Goal: Information Seeking & Learning: Learn about a topic

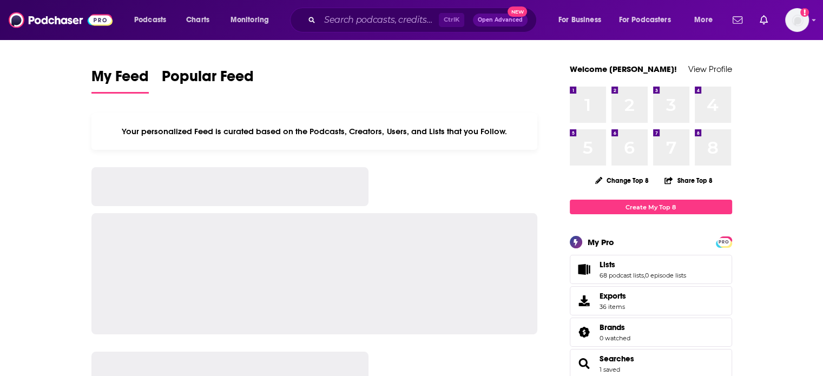
click at [313, 19] on icon "Search podcasts, credits, & more..." at bounding box center [311, 20] width 6 height 6
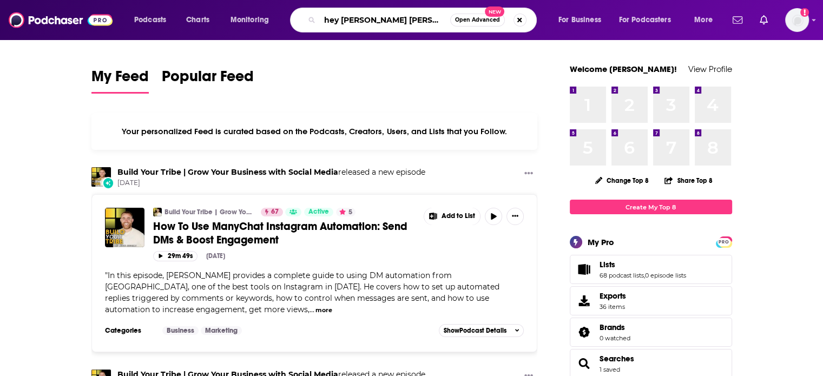
type input "hey [PERSON_NAME] [PERSON_NAME]"
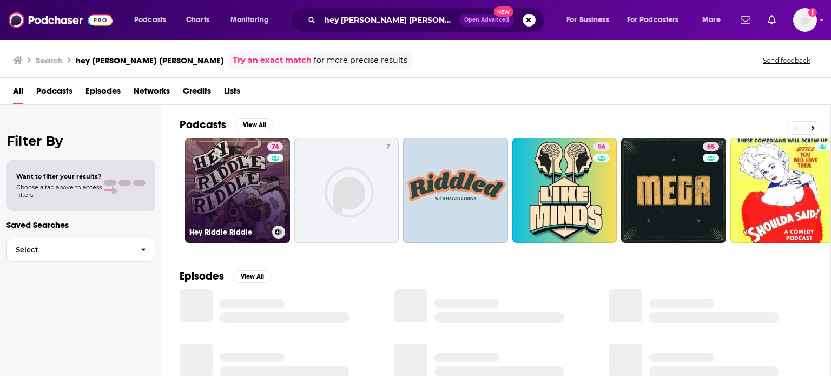
click at [239, 188] on link "74 Hey [PERSON_NAME] [PERSON_NAME]" at bounding box center [237, 190] width 105 height 105
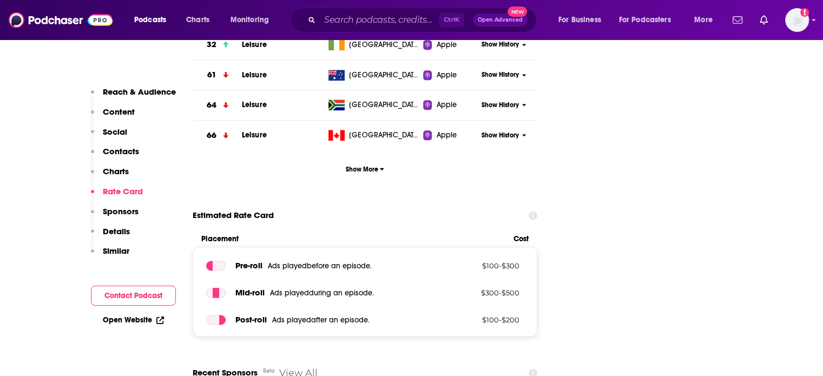
scroll to position [1353, 0]
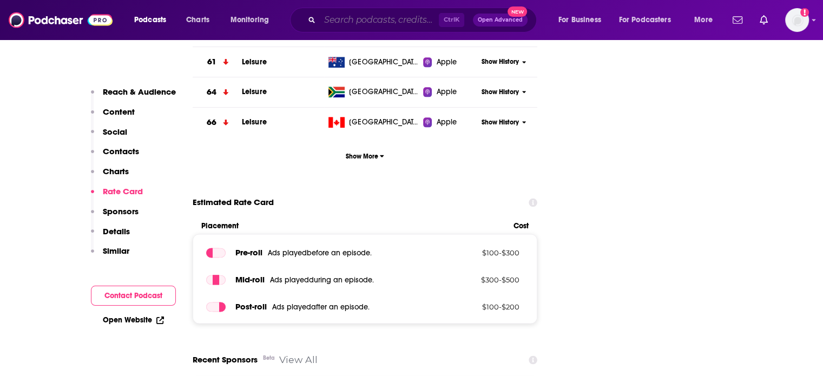
click at [353, 25] on input "Search podcasts, credits, & more..." at bounding box center [379, 19] width 119 height 17
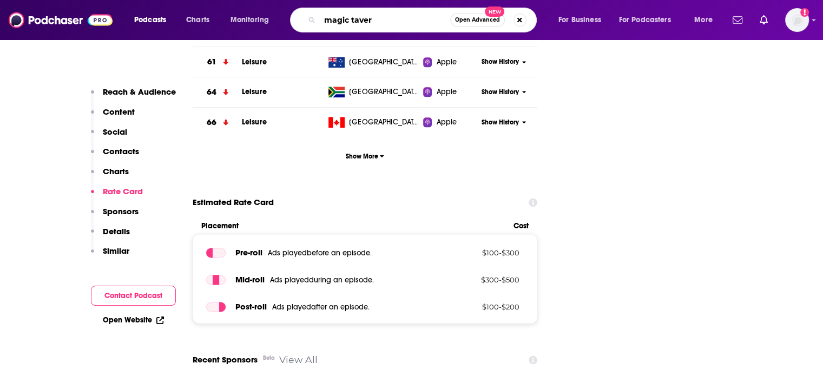
type input "magic tavern"
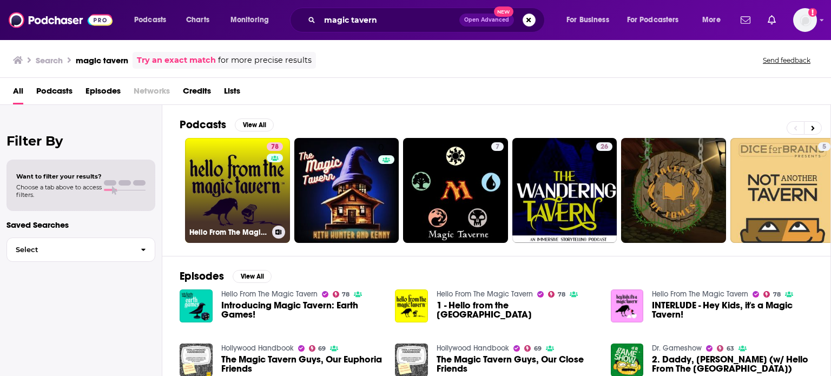
click at [245, 189] on link "78 Hello From The Magic Tavern" at bounding box center [237, 190] width 105 height 105
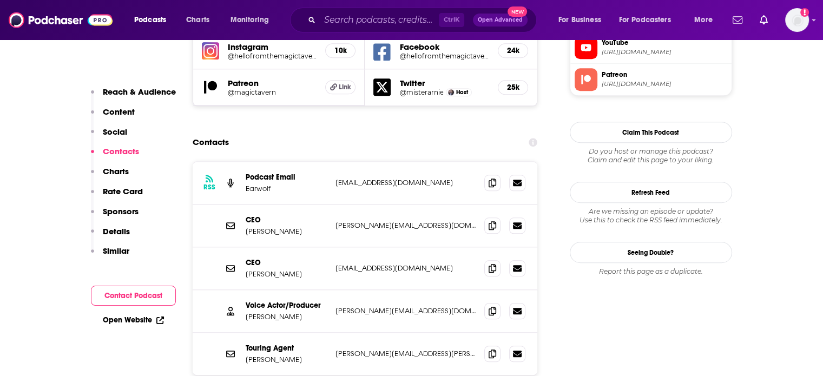
scroll to position [1028, 0]
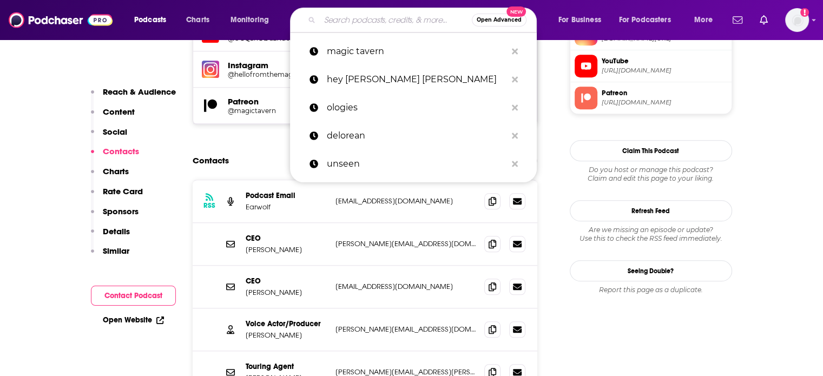
click at [357, 23] on input "Search podcasts, credits, & more..." at bounding box center [396, 19] width 152 height 17
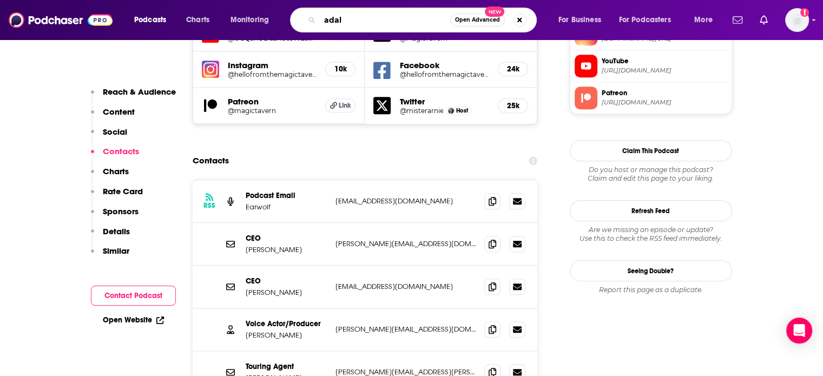
type input "adal"
